Goal: Ask a question

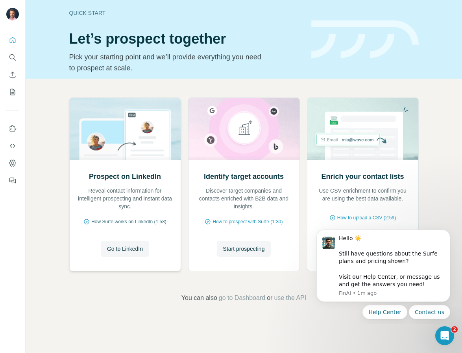
click at [149, 224] on span "How Surfe works on LinkedIn (1:58)" at bounding box center [128, 221] width 75 height 7
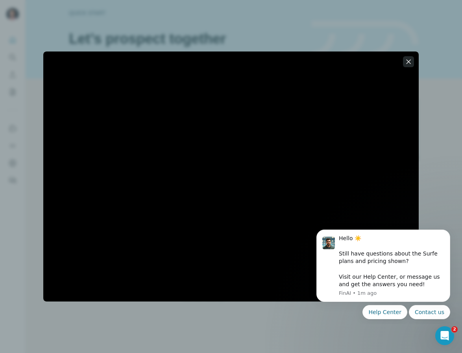
click at [408, 62] on icon "button" at bounding box center [408, 61] width 4 height 4
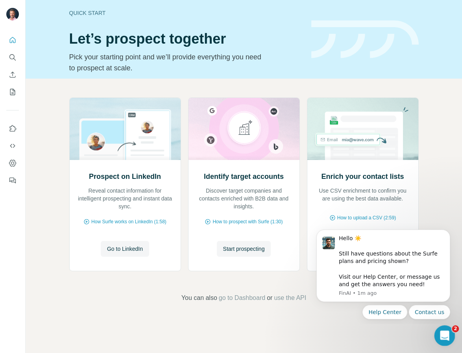
click at [446, 341] on div "Open Intercom Messenger" at bounding box center [443, 335] width 26 height 26
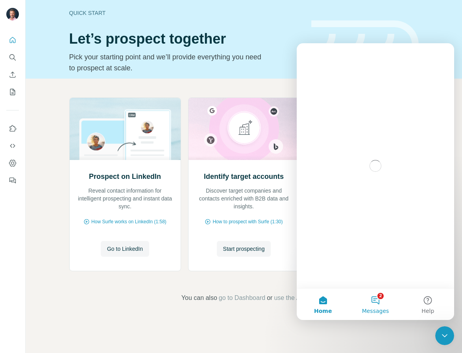
click at [375, 300] on button "2 Messages" at bounding box center [375, 304] width 52 height 31
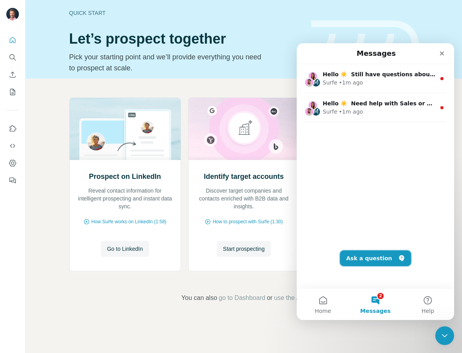
click at [352, 262] on button "Ask a question" at bounding box center [375, 259] width 71 height 16
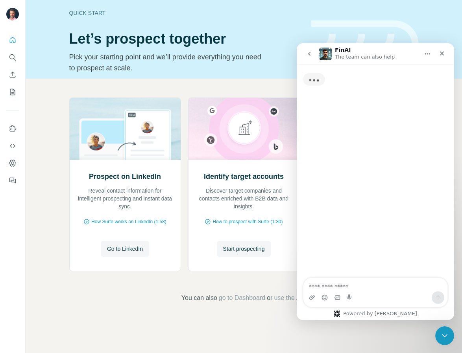
click at [341, 286] on textarea "Ask a question…" at bounding box center [375, 284] width 144 height 13
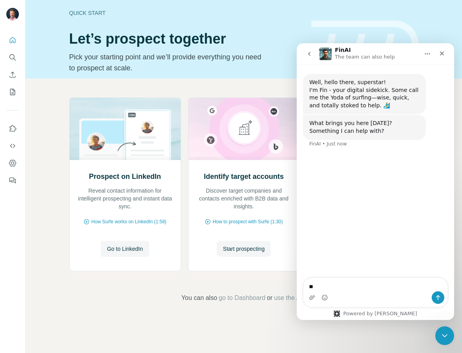
type textarea "*"
type textarea "**********"
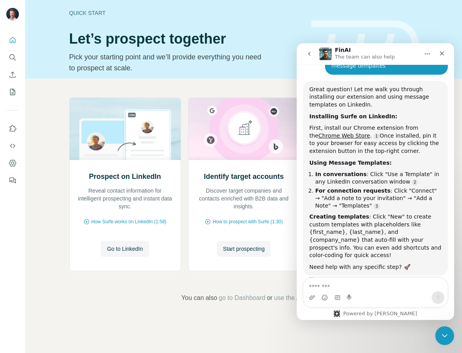
scroll to position [103, 0]
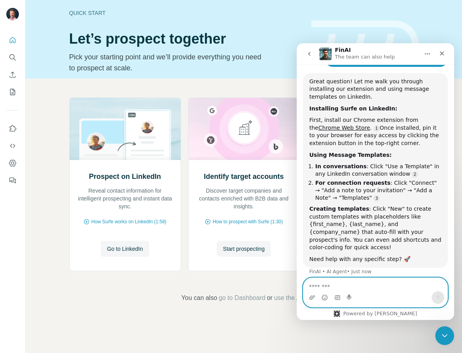
click at [350, 289] on textarea "Message…" at bounding box center [375, 284] width 144 height 13
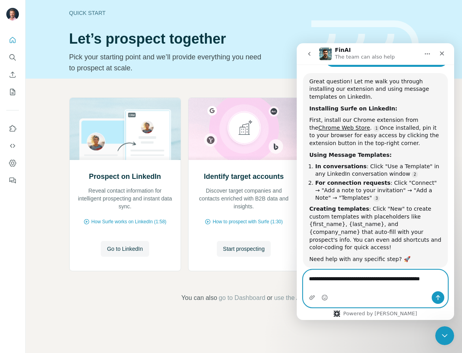
scroll to position [108, 0]
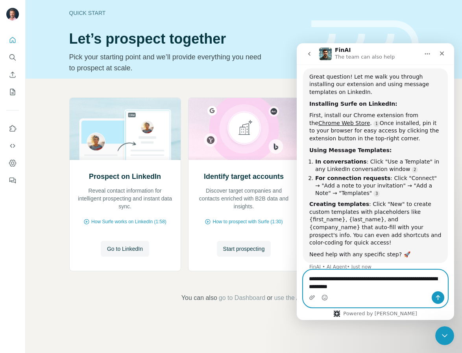
type textarea "**********"
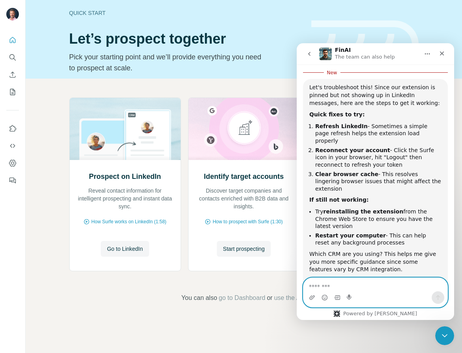
scroll to position [350, 0]
